Goal: Information Seeking & Learning: Learn about a topic

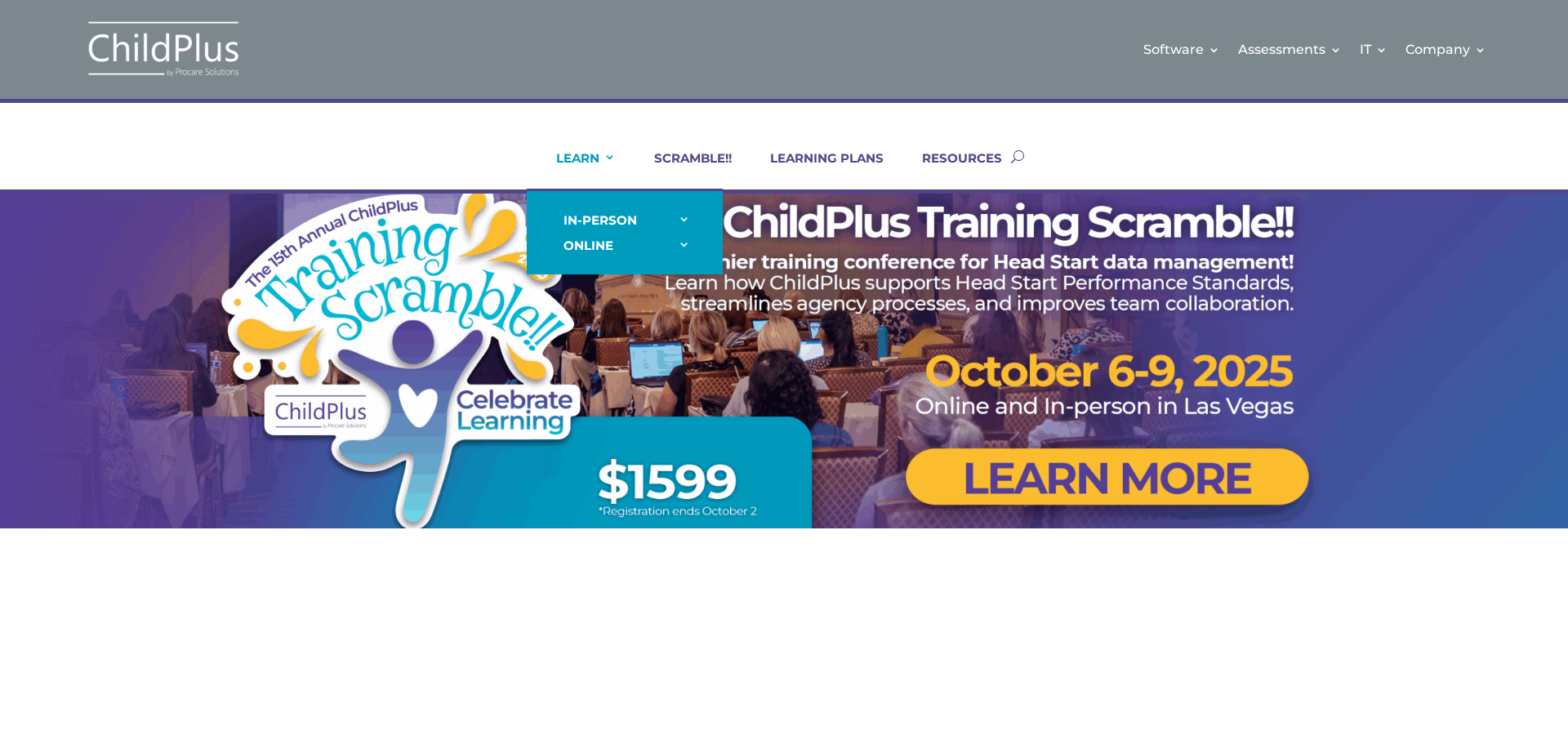
click at [585, 158] on link "LEARN" at bounding box center [575, 169] width 80 height 39
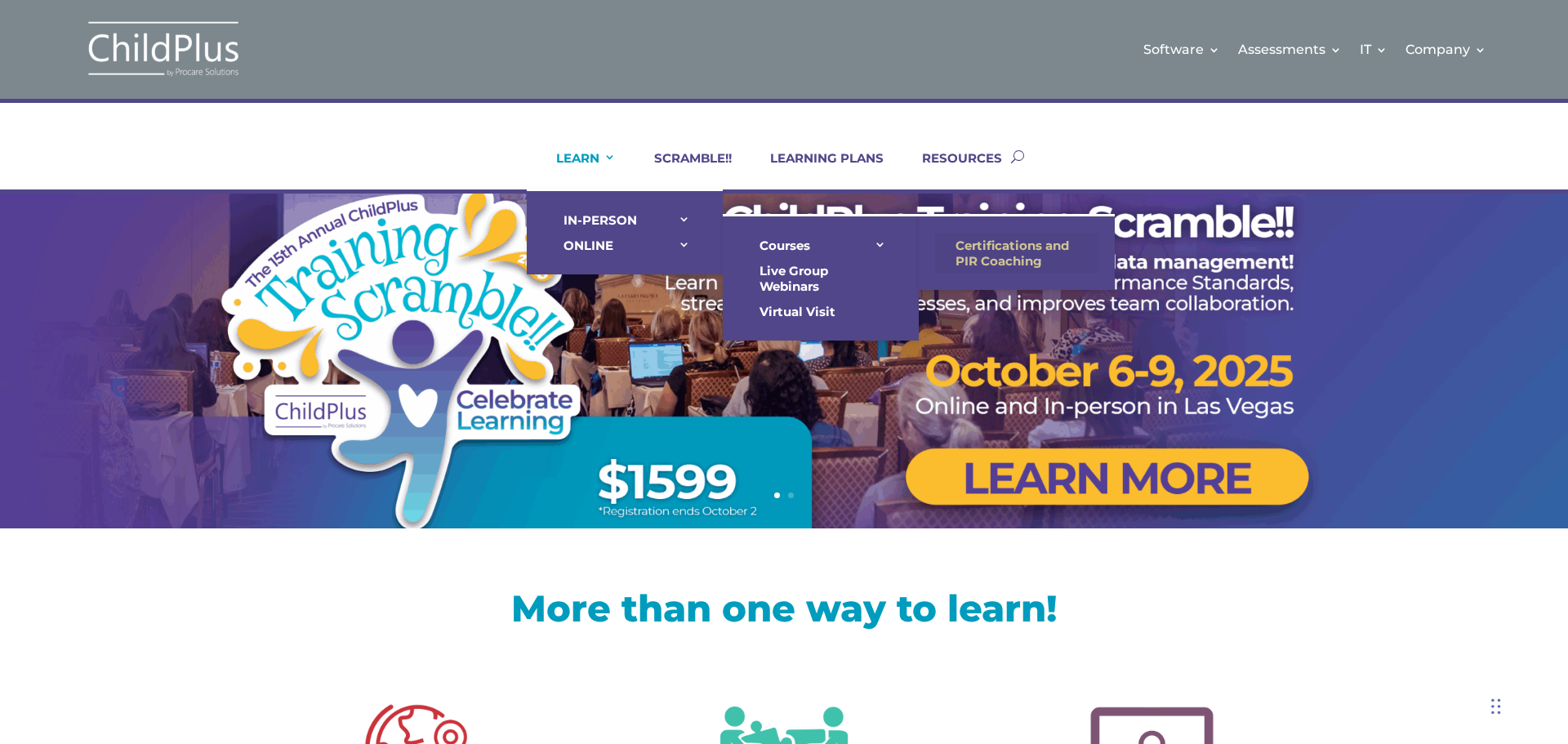
click at [1004, 249] on link "Certifications and PIR Coaching" at bounding box center [1017, 253] width 163 height 41
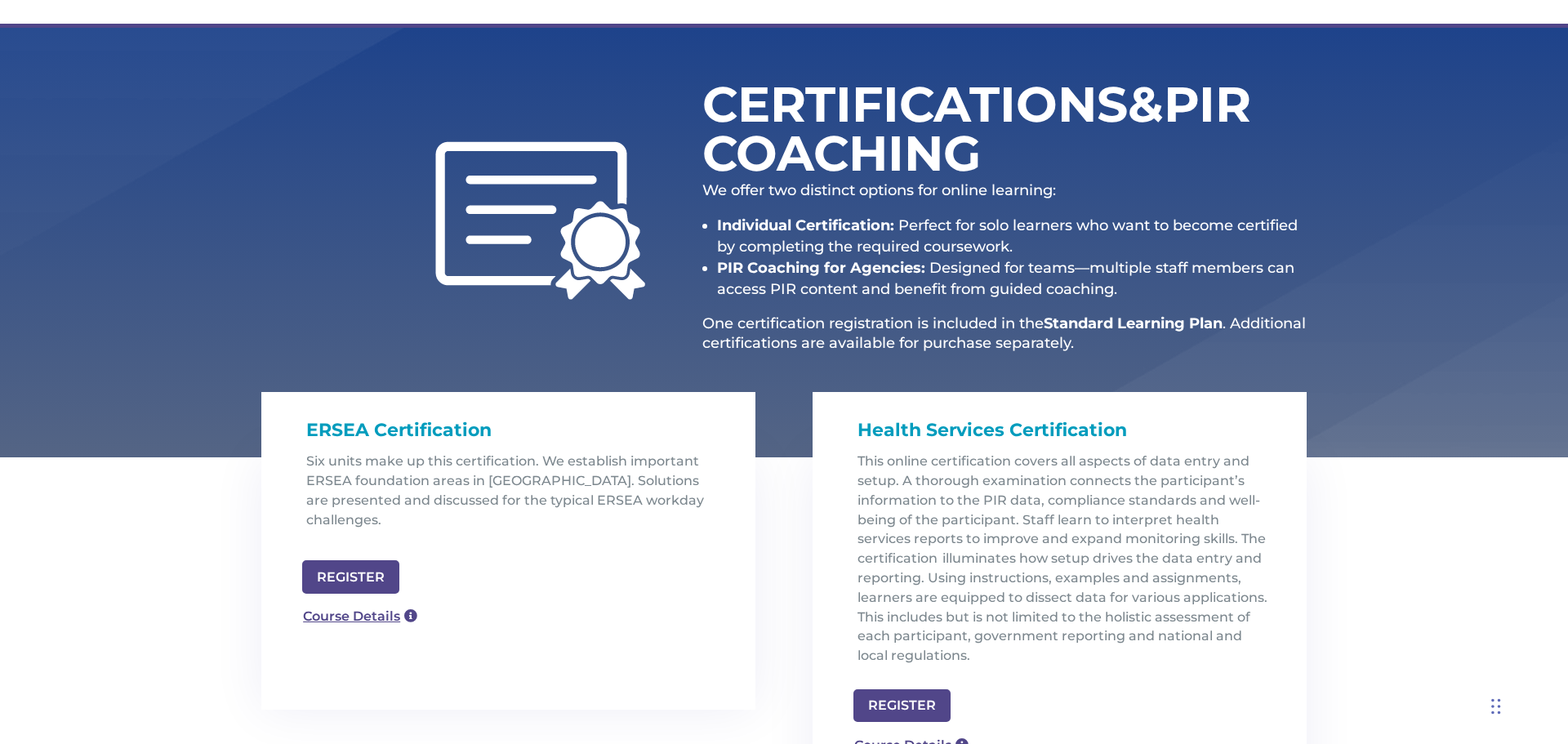
scroll to position [71, 0]
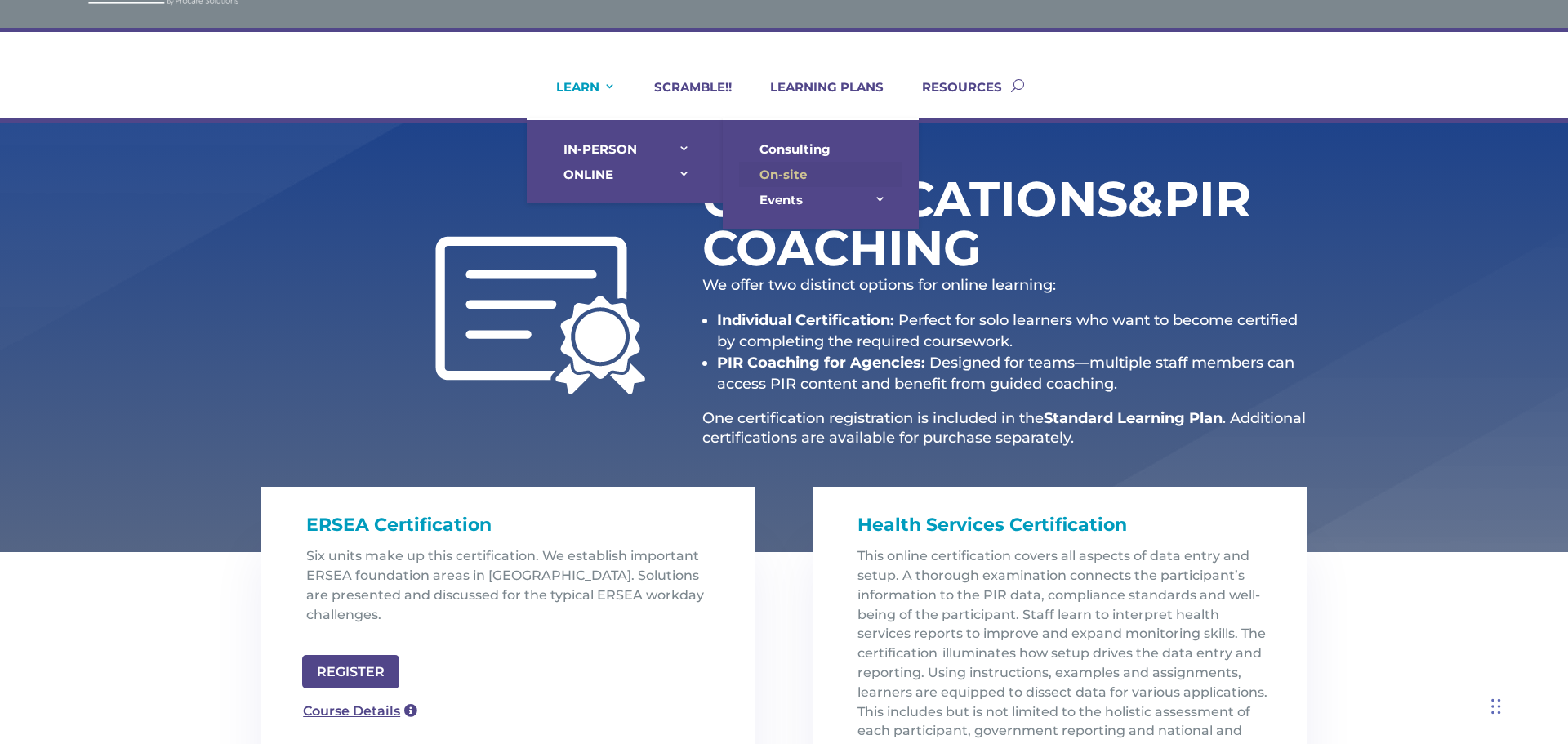
click at [784, 177] on link "On-site" at bounding box center [820, 174] width 163 height 25
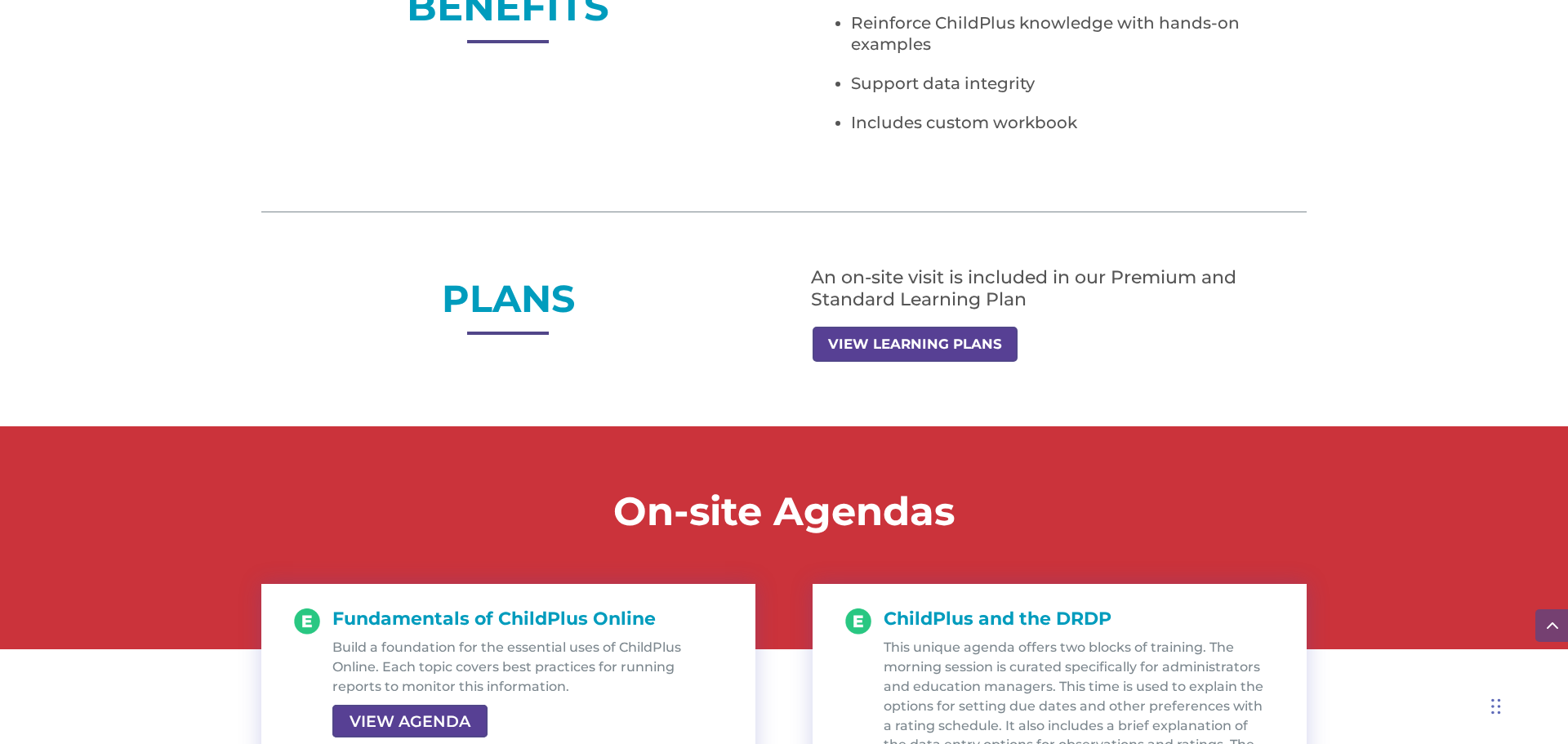
scroll to position [1242, 0]
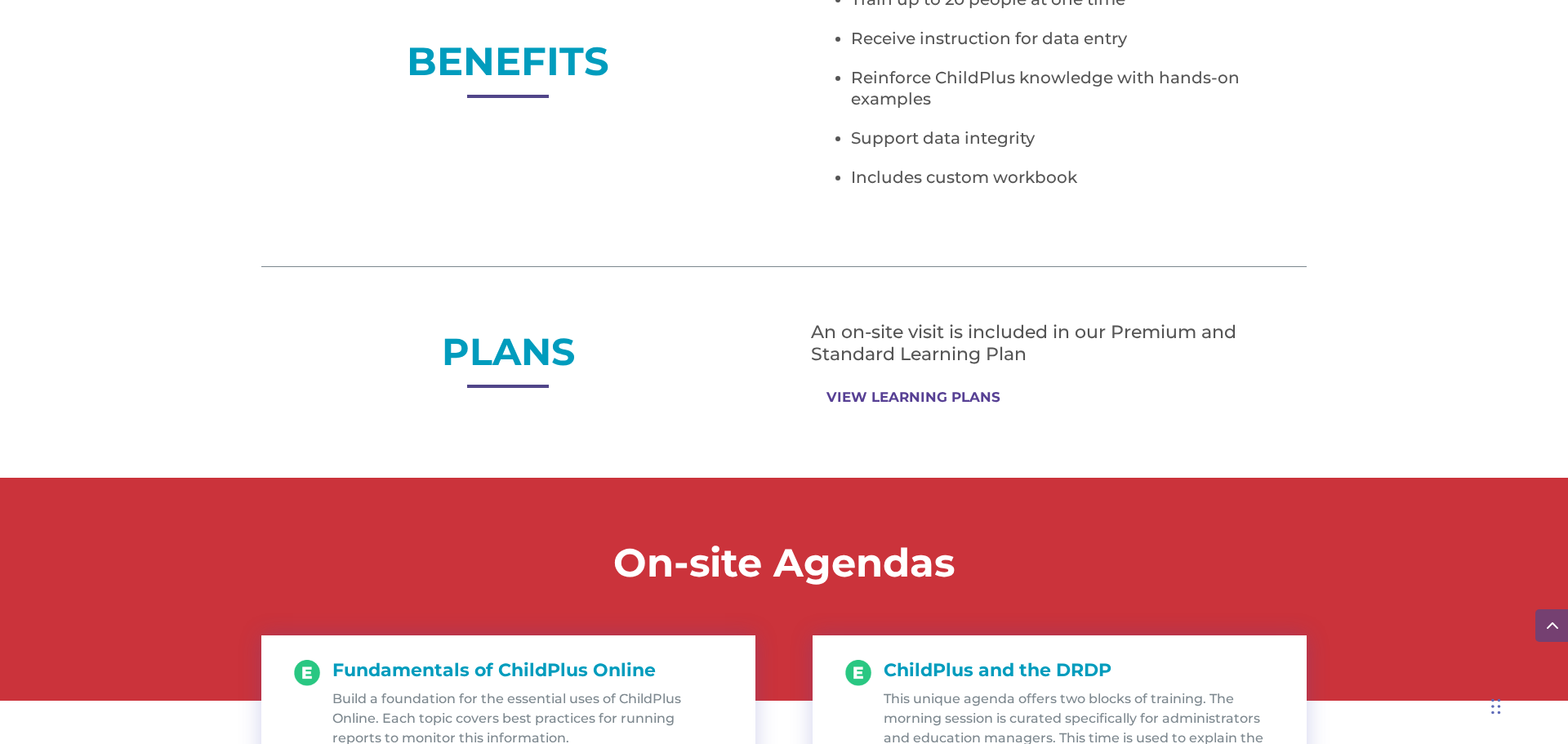
click at [895, 388] on link "VIEW LEARNING PLANS" at bounding box center [913, 397] width 202 height 32
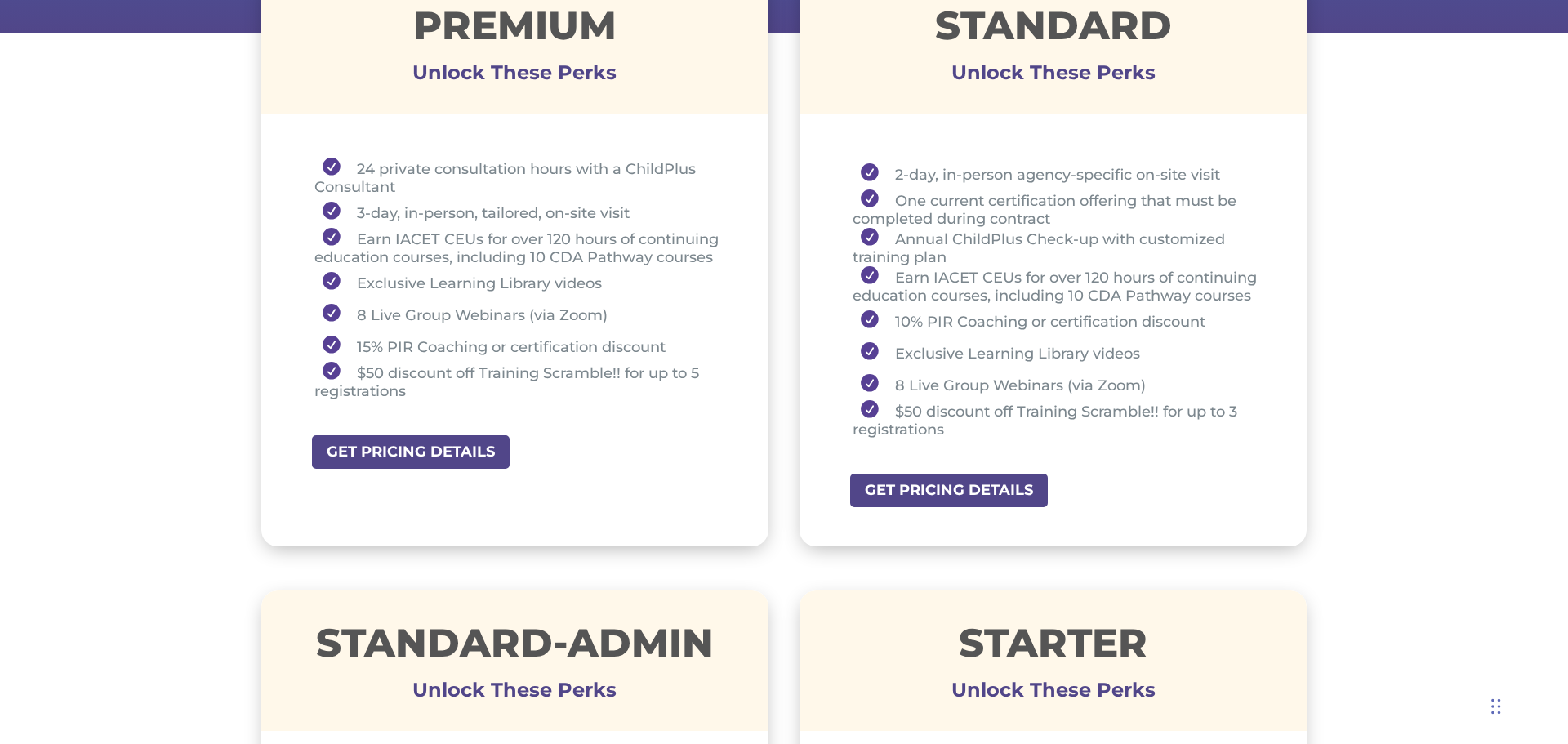
scroll to position [654, 0]
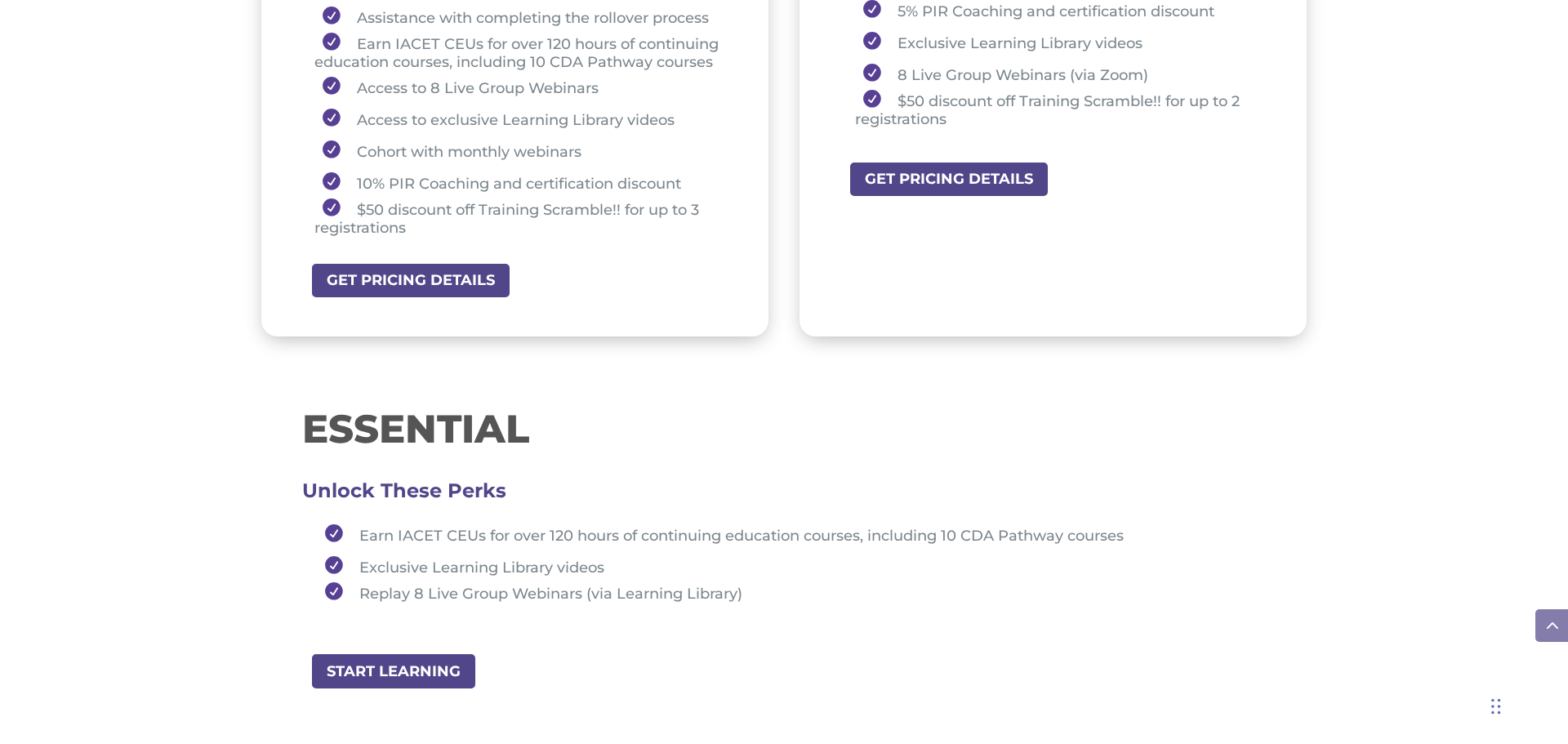
scroll to position [1503, 0]
